Goal: Task Accomplishment & Management: Use online tool/utility

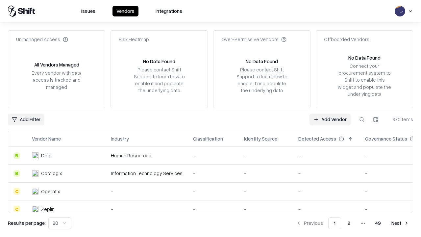
click at [330, 119] on link "Add Vendor" at bounding box center [329, 119] width 41 height 12
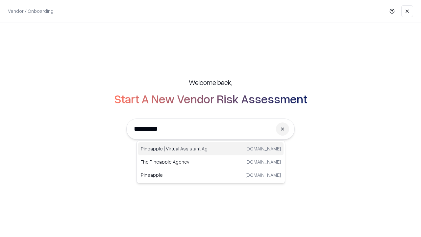
click at [211, 149] on div "Pineapple | Virtual Assistant Agency [DOMAIN_NAME]" at bounding box center [210, 148] width 145 height 13
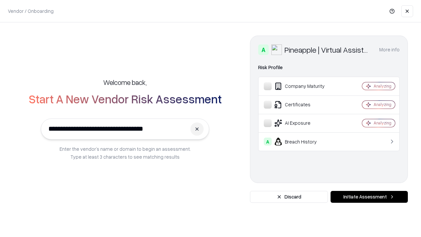
type input "**********"
click at [369, 197] on button "Initiate Assessment" at bounding box center [368, 197] width 77 height 12
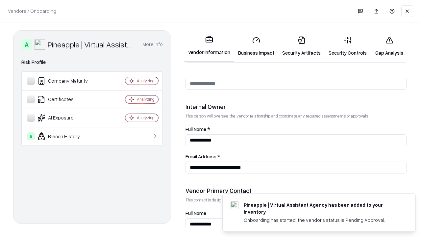
scroll to position [340, 0]
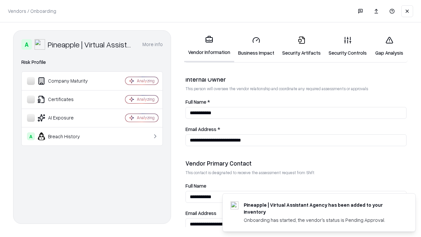
click at [256, 46] on link "Business Impact" at bounding box center [256, 46] width 44 height 31
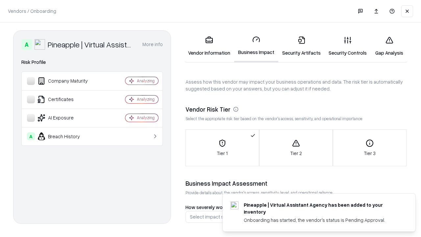
click at [301, 46] on link "Security Artifacts" at bounding box center [301, 46] width 46 height 31
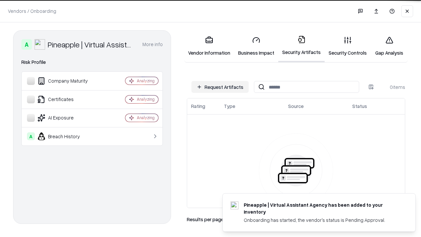
click at [220, 87] on button "Request Artifacts" at bounding box center [219, 87] width 57 height 12
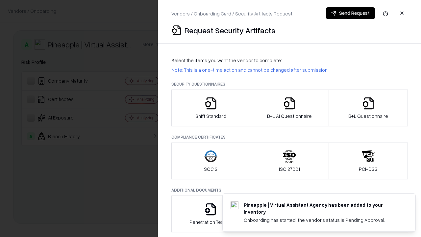
click at [210, 108] on icon "button" at bounding box center [210, 103] width 13 height 13
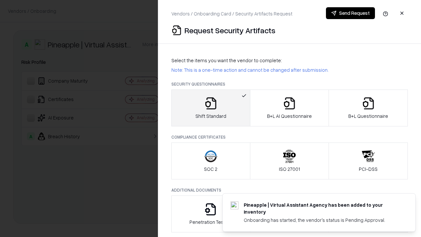
click at [350, 13] on button "Send Request" at bounding box center [350, 13] width 49 height 12
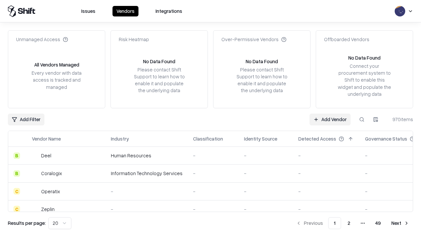
click at [361, 119] on button at bounding box center [362, 119] width 12 height 12
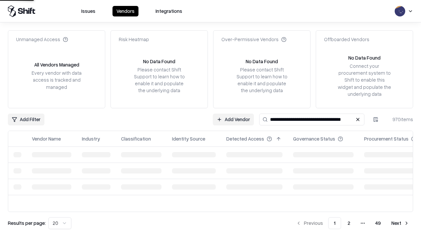
type input "**********"
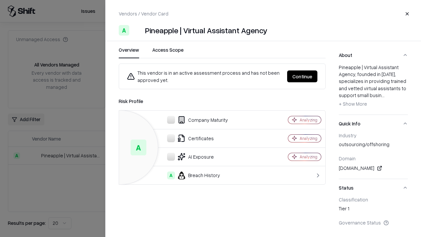
click at [302, 76] on button "Continue" at bounding box center [302, 76] width 30 height 12
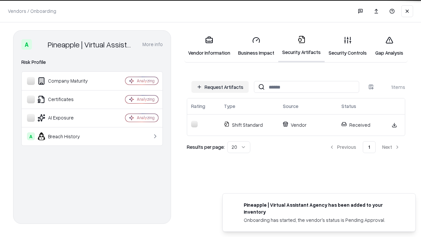
click at [347, 46] on link "Security Controls" at bounding box center [347, 46] width 46 height 31
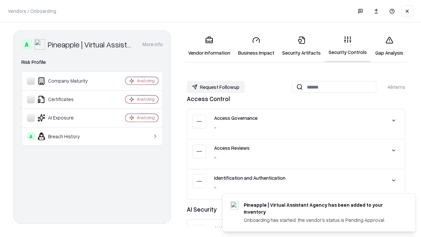
click at [216, 86] on button "Request Followup" at bounding box center [216, 87] width 58 height 12
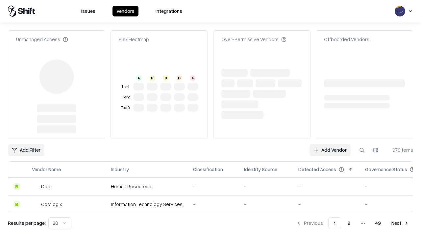
click at [330, 144] on link "Add Vendor" at bounding box center [329, 150] width 41 height 12
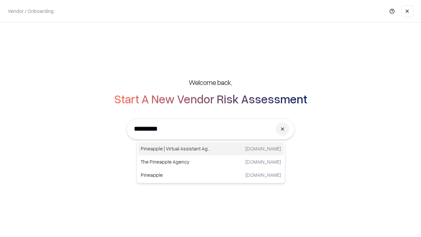
click at [211, 149] on div "Pineapple | Virtual Assistant Agency trypineapple.com" at bounding box center [210, 148] width 145 height 13
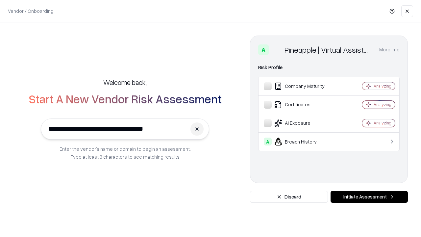
type input "**********"
click at [369, 197] on button "Initiate Assessment" at bounding box center [368, 197] width 77 height 12
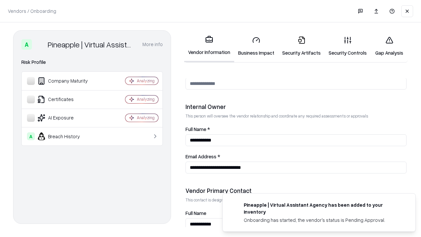
scroll to position [340, 0]
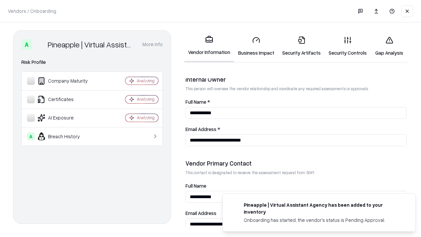
click at [389, 46] on link "Gap Analysis" at bounding box center [388, 46] width 37 height 31
